Goal: Transaction & Acquisition: Purchase product/service

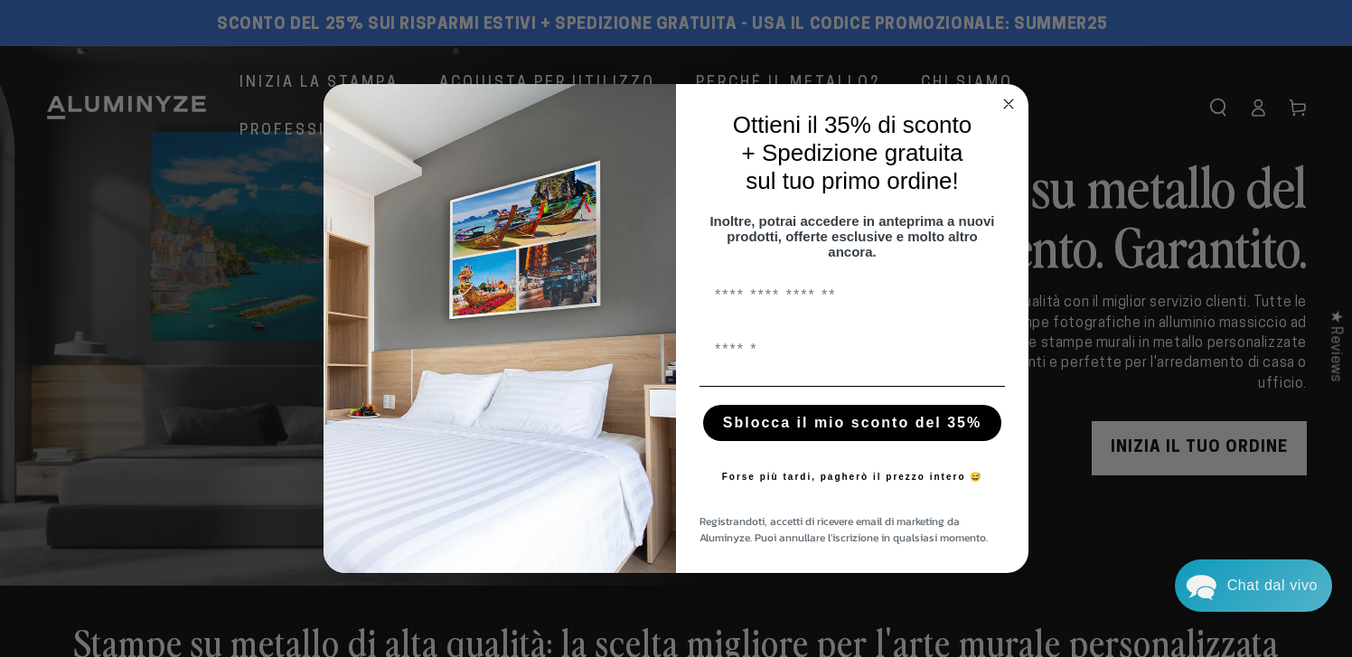
click at [1011, 94] on circle "Chiudi finestra di dialogo" at bounding box center [1009, 104] width 21 height 21
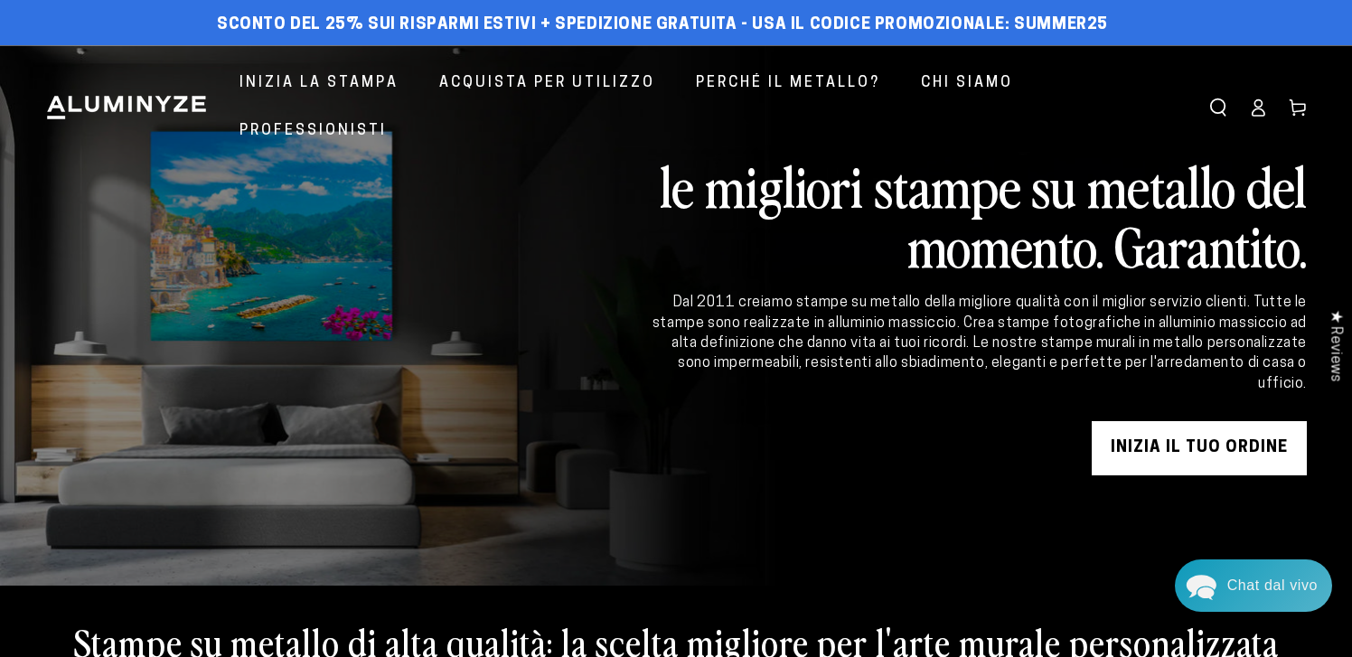
click at [1264, 474] on link "INIZIA IL TUO ordine" at bounding box center [1199, 448] width 215 height 54
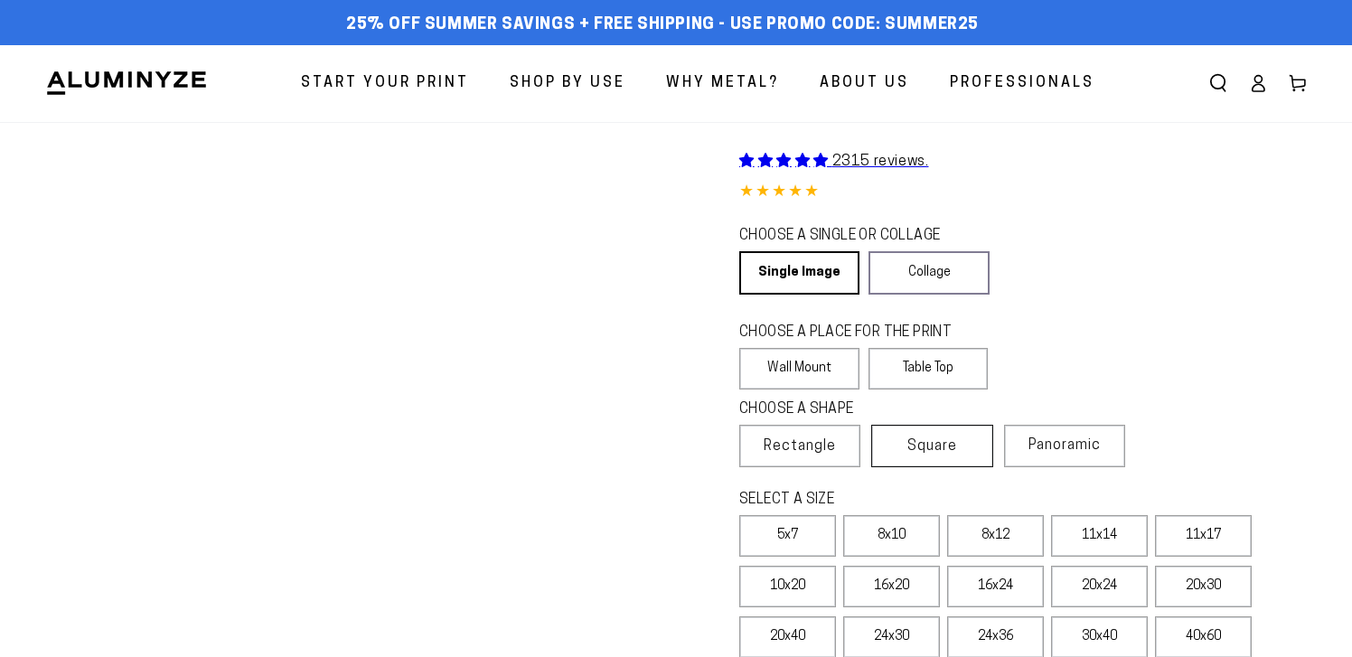
select select "**********"
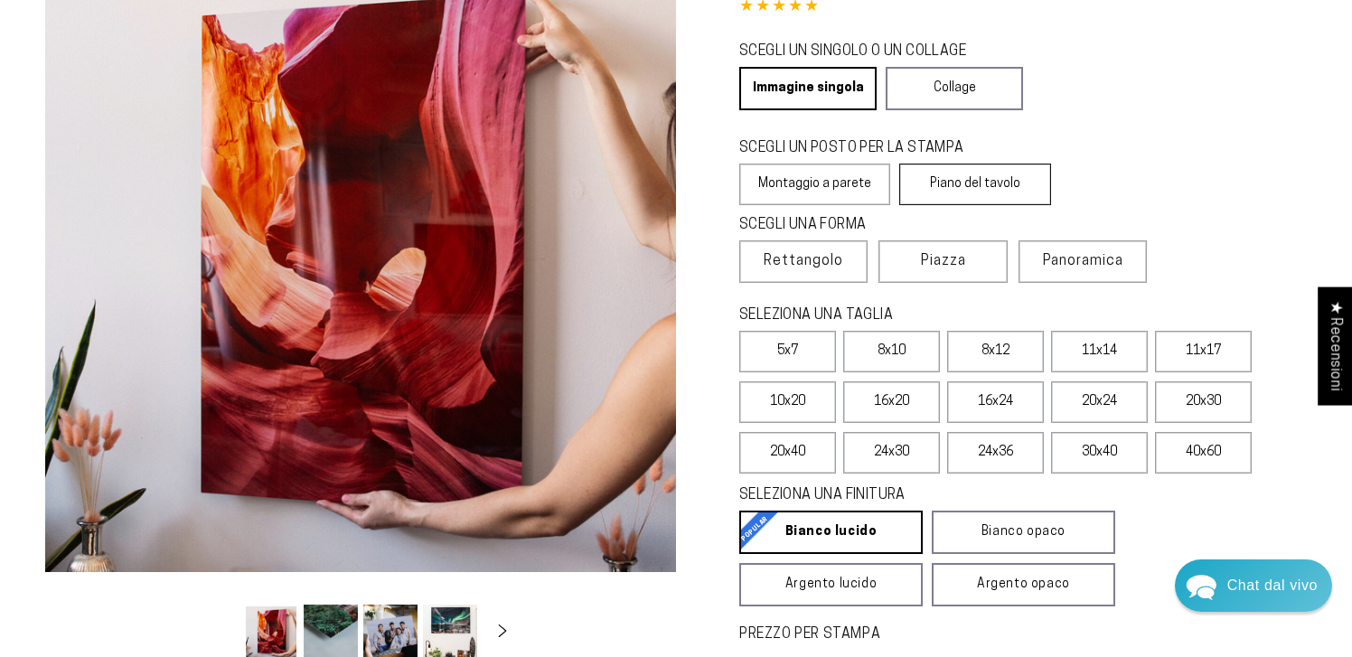
scroll to position [230, 0]
click at [1193, 452] on font "40x60" at bounding box center [1203, 452] width 35 height 14
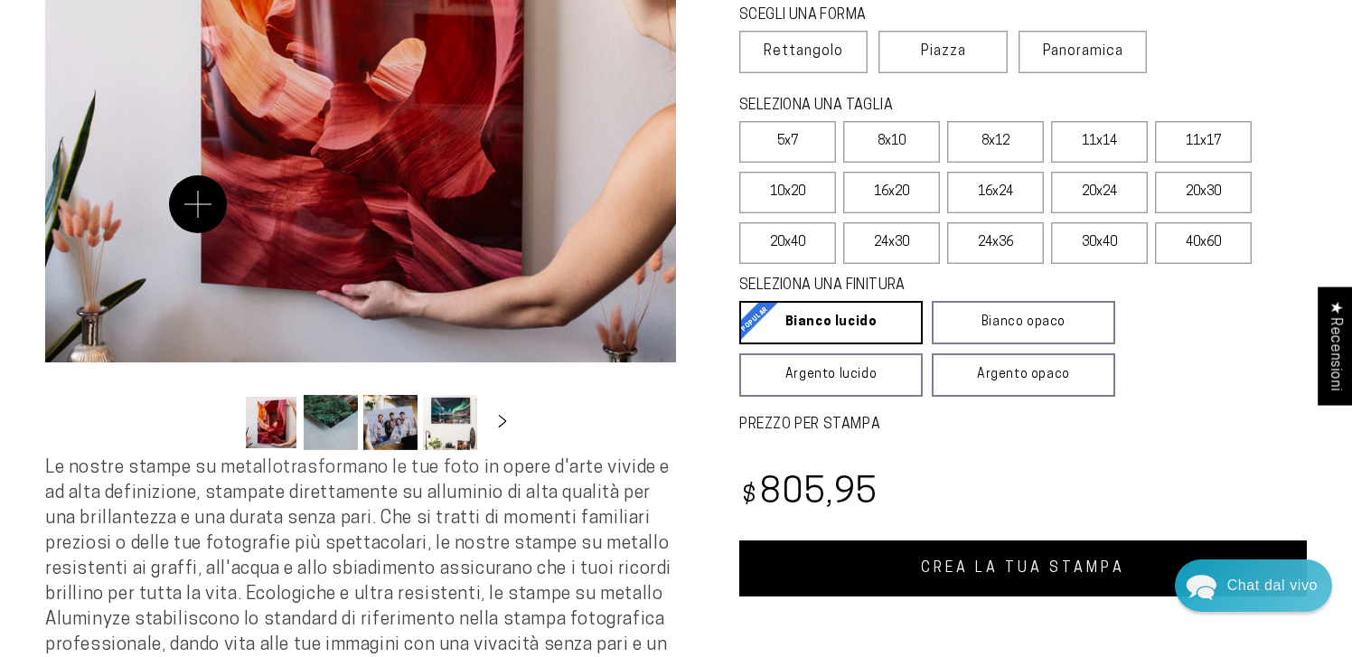
scroll to position [444, 0]
